Goal: Transaction & Acquisition: Register for event/course

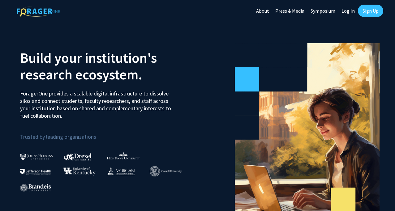
click at [374, 11] on link "Sign Up" at bounding box center [370, 11] width 25 height 12
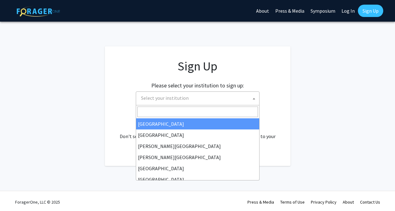
click at [205, 100] on span "Select your institution" at bounding box center [199, 98] width 121 height 13
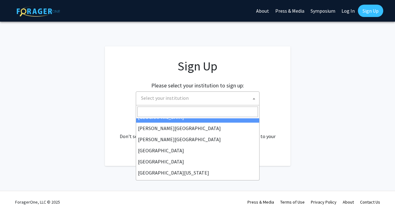
scroll to position [1, 0]
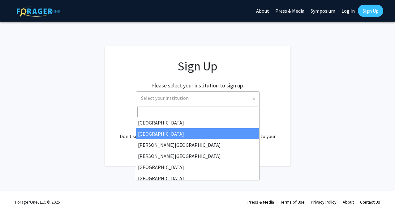
select select "10"
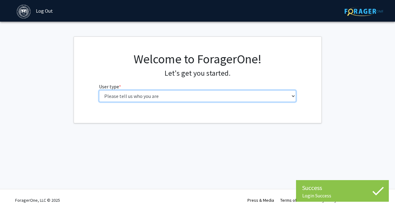
click at [211, 97] on select "Please tell us who you are Undergraduate Student Master's Student Doctoral Cand…" at bounding box center [197, 96] width 197 height 12
select select "1: undergrad"
click at [99, 90] on select "Please tell us who you are Undergraduate Student Master's Student Doctoral Cand…" at bounding box center [197, 96] width 197 height 12
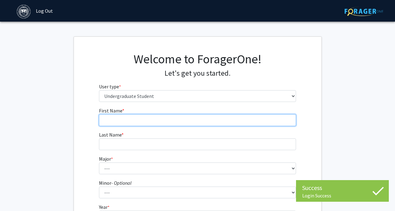
click at [198, 119] on input "First Name * required" at bounding box center [197, 120] width 197 height 12
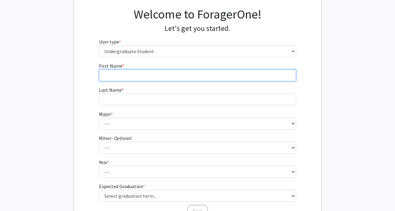
scroll to position [44, 0]
type input "Sasha"
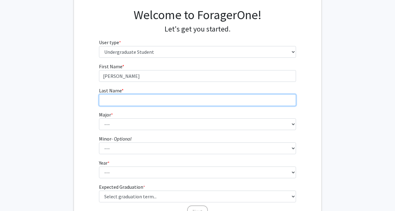
click at [163, 104] on input "Last Name * required" at bounding box center [197, 100] width 197 height 12
type input "Lintovska"
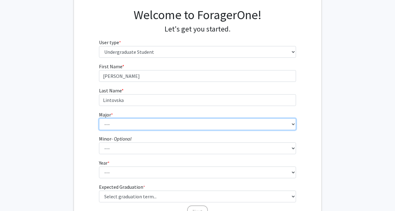
click at [144, 126] on select "--- African and African American Studies American Studies Anthropology Applied …" at bounding box center [197, 124] width 197 height 12
select select "21: 587"
click at [99, 118] on select "--- African and African American Studies American Studies Anthropology Applied …" at bounding box center [197, 124] width 197 height 12
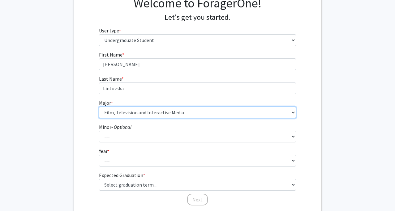
scroll to position [58, 0]
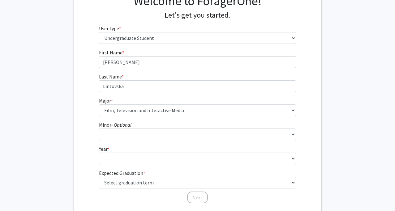
click at [137, 140] on form "First Name * required Sasha Last Name * required Lintovska Major * required ---…" at bounding box center [197, 123] width 197 height 149
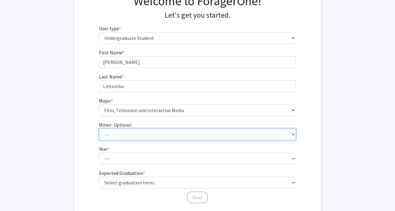
click at [126, 137] on select "--- African and African American Studies Anthropology Arabic Language, Literatu…" at bounding box center [197, 135] width 197 height 12
select select "12: 364"
click at [99, 129] on select "--- African and African American Studies Anthropology Arabic Language, Literatu…" at bounding box center [197, 135] width 197 height 12
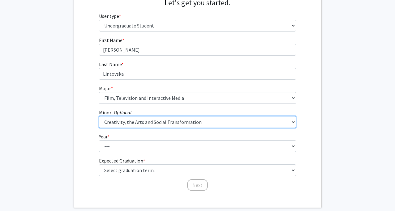
scroll to position [76, 0]
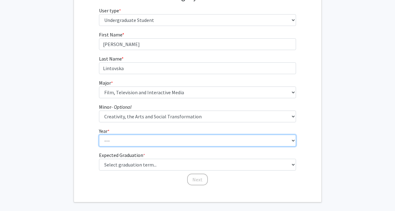
click at [162, 143] on select "--- First-year Sophomore Junior Senior Postbaccalaureate Certificate" at bounding box center [197, 141] width 197 height 12
select select "1: first-year"
click at [99, 135] on select "--- First-year Sophomore Junior Senior Postbaccalaureate Certificate" at bounding box center [197, 141] width 197 height 12
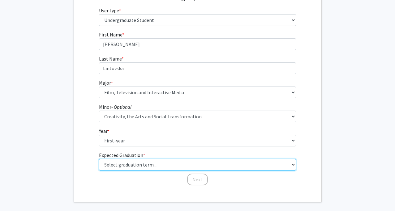
click at [147, 165] on select "Select graduation term... Spring 2025 Summer 2025 Fall 2025 Winter 2025 Spring …" at bounding box center [197, 165] width 197 height 12
select select "17: spring_2029"
click at [99, 159] on select "Select graduation term... Spring 2025 Summer 2025 Fall 2025 Winter 2025 Spring …" at bounding box center [197, 165] width 197 height 12
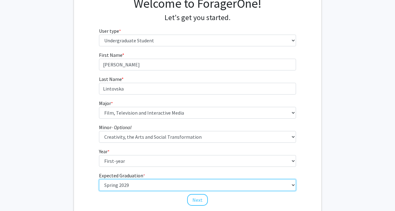
scroll to position [80, 0]
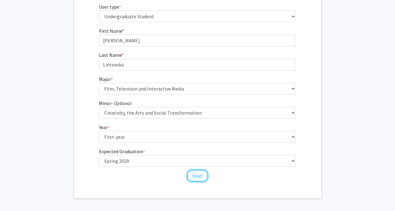
click at [198, 175] on button "Next" at bounding box center [197, 176] width 21 height 12
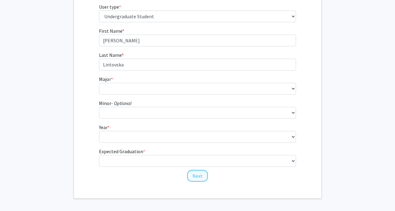
scroll to position [0, 0]
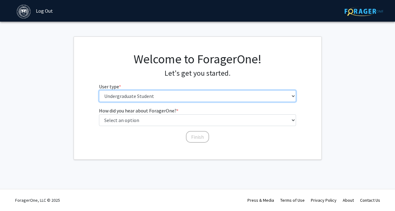
click at [199, 97] on select "Please tell us who you are Undergraduate Student Master's Student Doctoral Cand…" at bounding box center [197, 96] width 197 height 12
click at [99, 90] on select "Please tell us who you are Undergraduate Student Master's Student Doctoral Cand…" at bounding box center [197, 96] width 197 height 12
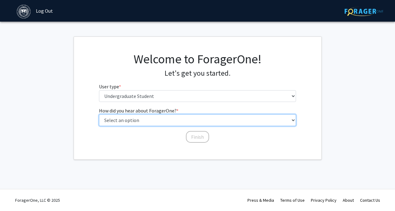
click at [190, 120] on select "Select an option Peer/student recommendation Faculty/staff recommendation Unive…" at bounding box center [197, 120] width 197 height 12
select select "4: university_email"
click at [99, 114] on select "Select an option Peer/student recommendation Faculty/staff recommendation Unive…" at bounding box center [197, 120] width 197 height 12
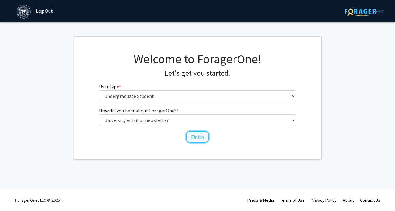
click at [195, 136] on button "Finish" at bounding box center [197, 137] width 23 height 12
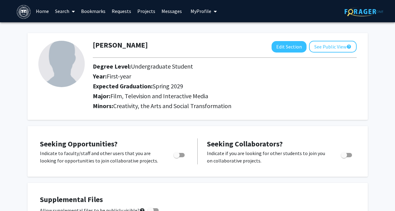
click at [60, 11] on link "Search" at bounding box center [65, 11] width 26 height 22
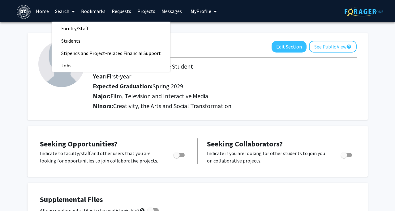
click at [60, 11] on link "Search" at bounding box center [65, 11] width 26 height 22
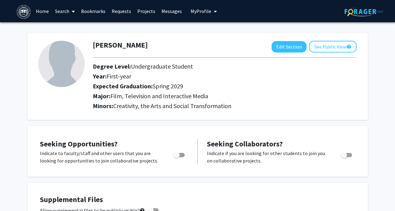
click at [42, 15] on link "Home" at bounding box center [42, 11] width 19 height 22
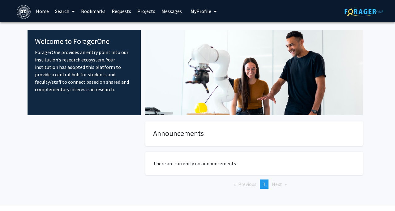
click at [127, 147] on div at bounding box center [84, 165] width 113 height 87
click at [56, 11] on link "Search" at bounding box center [65, 11] width 26 height 22
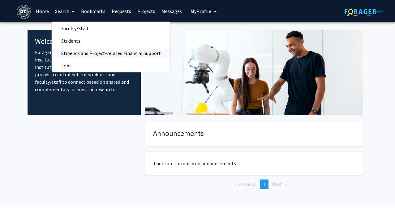
click at [113, 51] on span "Stipends and Project-related Financial Support" at bounding box center [111, 53] width 118 height 12
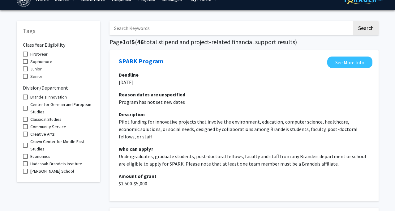
scroll to position [13, 0]
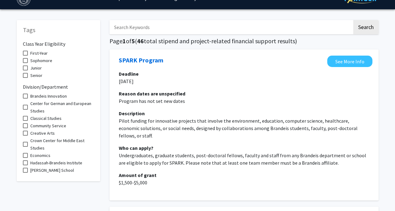
click at [39, 53] on span "First-Year" at bounding box center [38, 52] width 17 height 7
click at [25, 56] on input "First-Year" at bounding box center [25, 56] width 0 height 0
checkbox input "true"
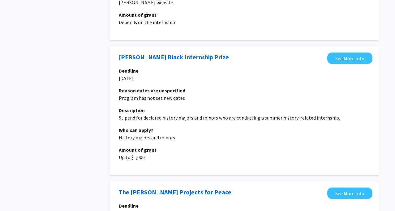
scroll to position [955, 0]
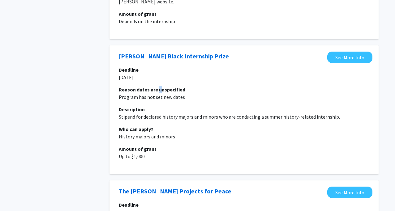
click at [159, 85] on div "Deadline 1-Apr-24 Reason dates are unspecified Program has not set new dates De…" at bounding box center [244, 113] width 250 height 94
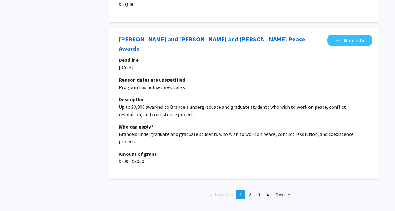
scroll to position [1234, 0]
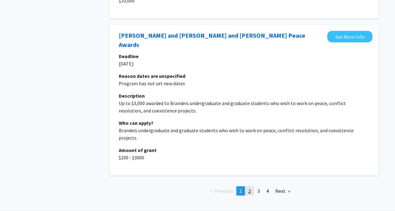
click at [251, 186] on link "page 2" at bounding box center [249, 190] width 9 height 9
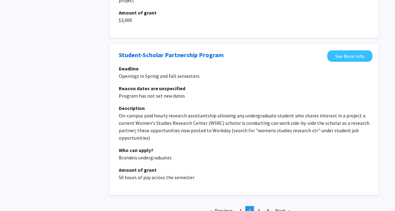
scroll to position [1265, 0]
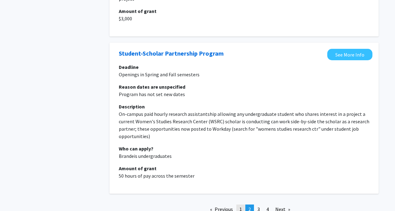
click at [241, 206] on span "1" at bounding box center [240, 209] width 2 height 6
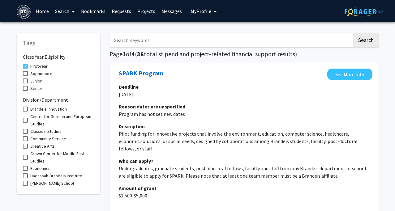
click at [40, 147] on span "Creative Arts" at bounding box center [42, 146] width 24 height 7
click at [25, 149] on input "Creative Arts" at bounding box center [25, 149] width 0 height 0
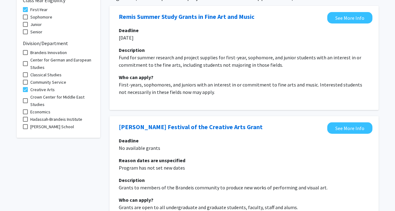
scroll to position [54, 0]
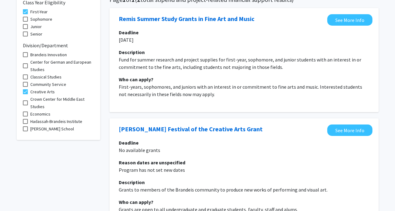
click at [54, 92] on mat-checkbox "Creative Arts" at bounding box center [58, 91] width 71 height 7
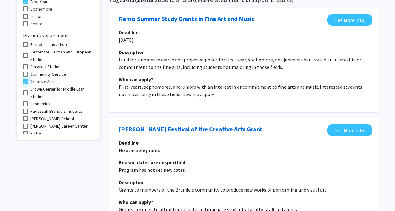
click at [25, 82] on span at bounding box center [25, 81] width 5 height 5
click at [25, 84] on input "Creative Arts" at bounding box center [25, 84] width 0 height 0
checkbox input "false"
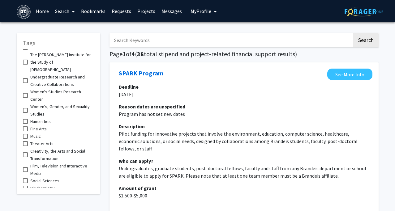
scroll to position [235, 0]
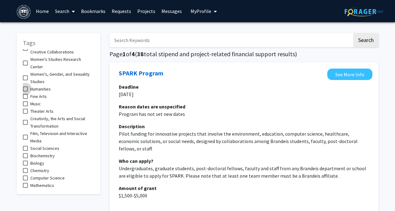
click at [34, 85] on span "Humanities" at bounding box center [40, 88] width 20 height 7
click at [25, 92] on input "Humanities" at bounding box center [25, 92] width 0 height 0
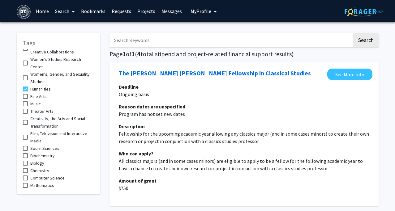
click at [35, 85] on span "Humanities" at bounding box center [40, 88] width 20 height 7
click at [25, 92] on input "Humanities" at bounding box center [25, 92] width 0 height 0
checkbox input "false"
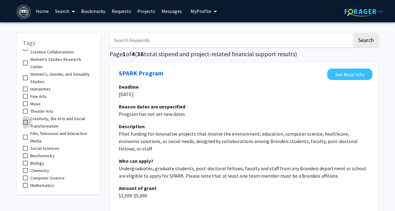
click at [35, 115] on span "Creativity, the Arts and Social Transformation" at bounding box center [62, 122] width 64 height 15
click at [25, 125] on input "Creativity, the Arts and Social Transformation" at bounding box center [25, 125] width 0 height 0
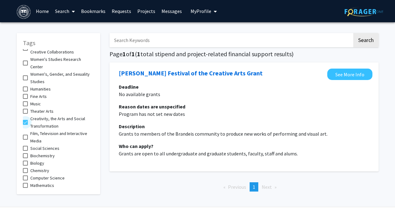
click at [35, 115] on span "Creativity, the Arts and Social Transformation" at bounding box center [62, 122] width 64 height 15
click at [25, 125] on input "Creativity, the Arts and Social Transformation" at bounding box center [25, 125] width 0 height 0
checkbox input "false"
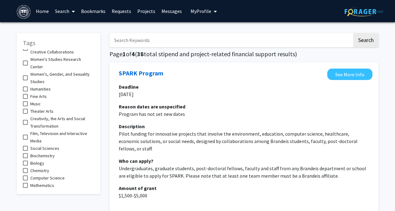
click at [36, 130] on span "Film, Television and Interactive Media" at bounding box center [62, 137] width 64 height 15
click at [25, 140] on input "Film, Television and Interactive Media" at bounding box center [25, 140] width 0 height 0
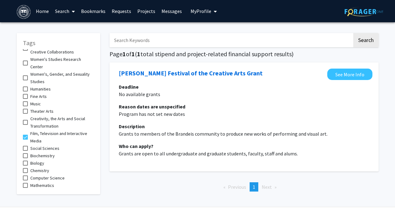
click at [36, 130] on span "Film, Television and Interactive Media" at bounding box center [62, 137] width 64 height 15
click at [25, 140] on input "Film, Television and Interactive Media" at bounding box center [25, 140] width 0 height 0
checkbox input "false"
